Goal: Task Accomplishment & Management: Manage account settings

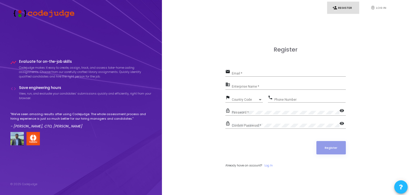
click at [256, 71] on div "Email *" at bounding box center [289, 72] width 114 height 8
click at [381, 5] on link "fingerprint Log In" at bounding box center [381, 8] width 32 height 13
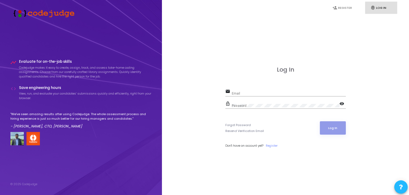
click at [250, 92] on input "Email" at bounding box center [289, 94] width 114 height 4
type input "[EMAIL_ADDRESS][DOMAIN_NAME]"
click at [333, 130] on button "Log In" at bounding box center [333, 127] width 26 height 13
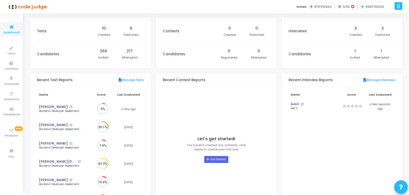
click at [371, 149] on kt-portlet-body "Name Score Last Evaluated Amit open_in_new test 2 ( ) ( ) ( ) ( ) ( ) a few sec…" at bounding box center [342, 148] width 120 height 123
